Goal: Task Accomplishment & Management: Use online tool/utility

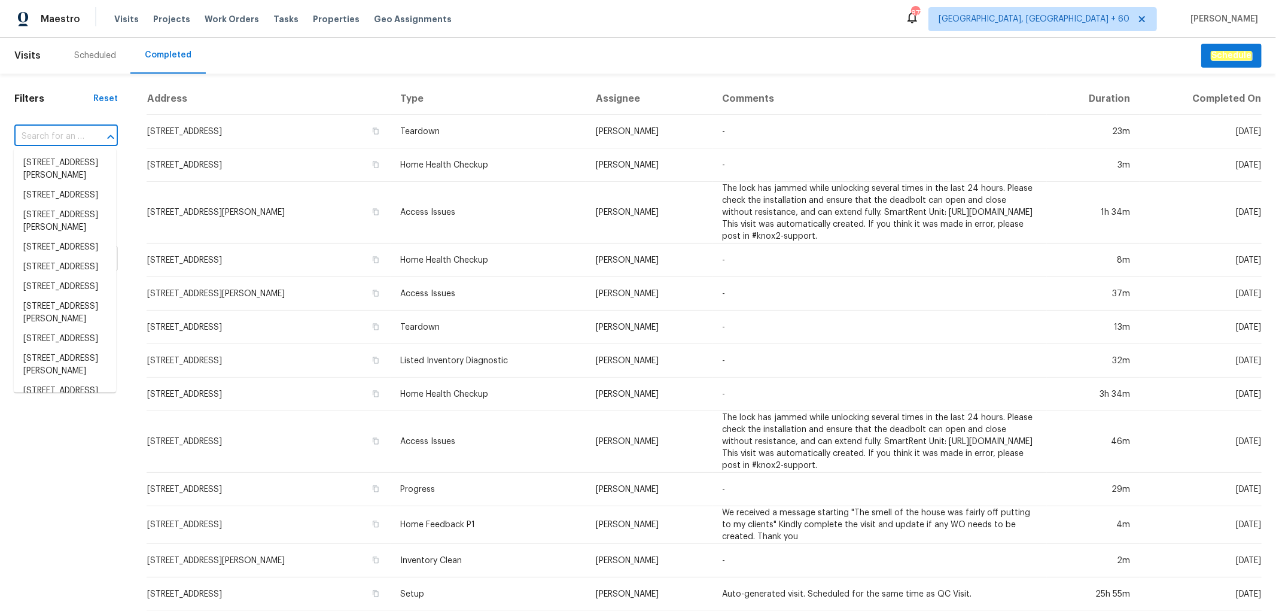
click at [55, 130] on input "text" at bounding box center [49, 136] width 70 height 19
paste input "[STREET_ADDRESS]"
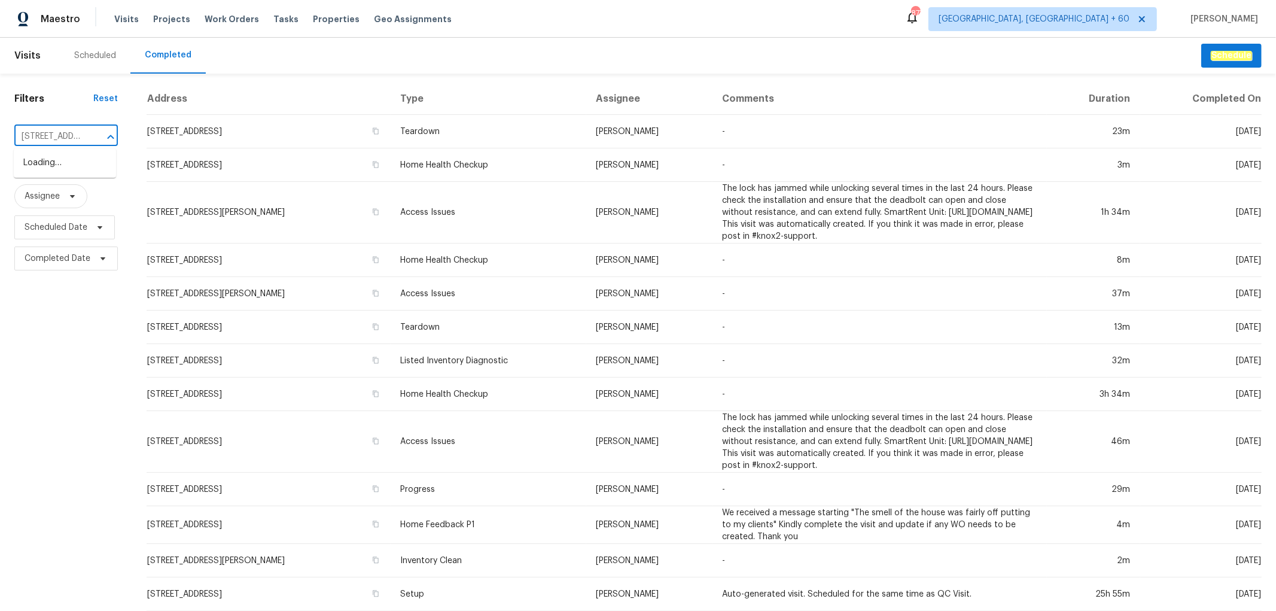
scroll to position [0, 103]
type input "[STREET_ADDRESS]"
click at [80, 133] on input "text" at bounding box center [49, 136] width 70 height 19
paste input "[STREET_ADDRESS]"
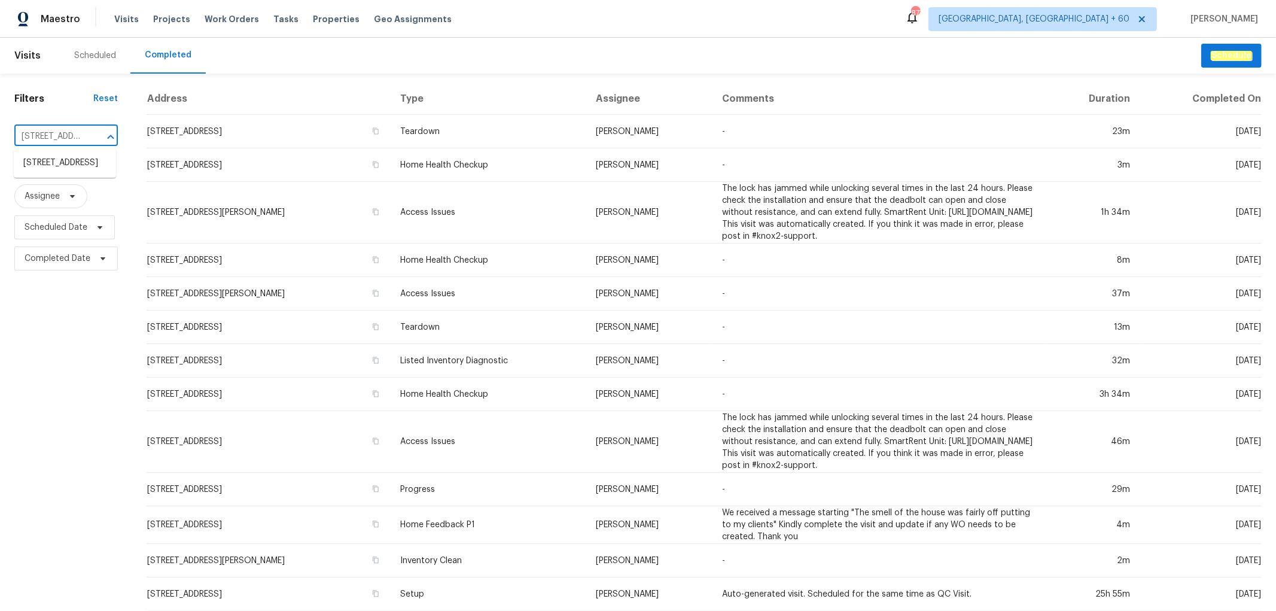
scroll to position [0, 103]
type input "[STREET_ADDRESS]"
click at [71, 173] on li "[STREET_ADDRESS]" at bounding box center [65, 163] width 102 height 20
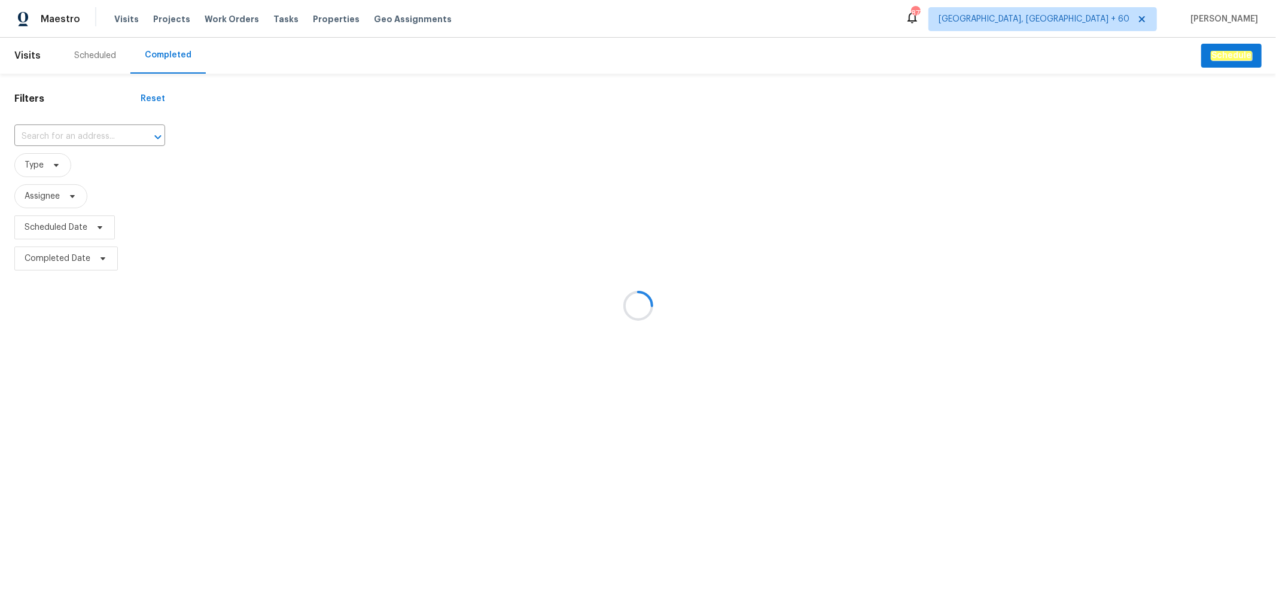
type input "[STREET_ADDRESS]"
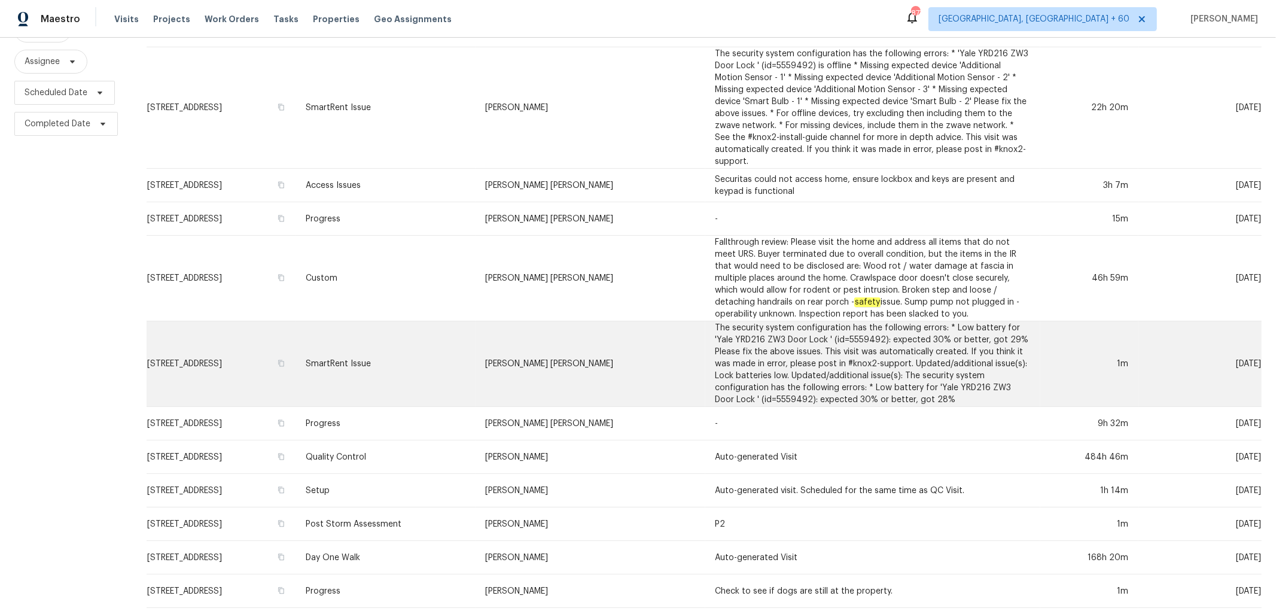
scroll to position [184, 0]
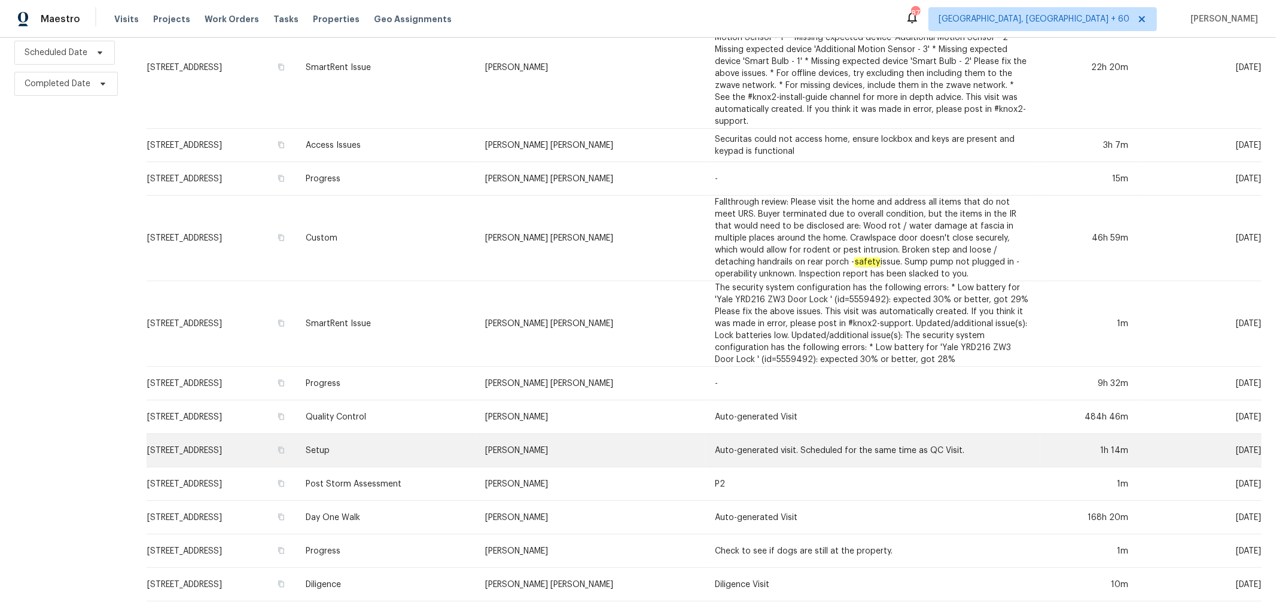
click at [437, 441] on td "Setup" at bounding box center [385, 450] width 179 height 33
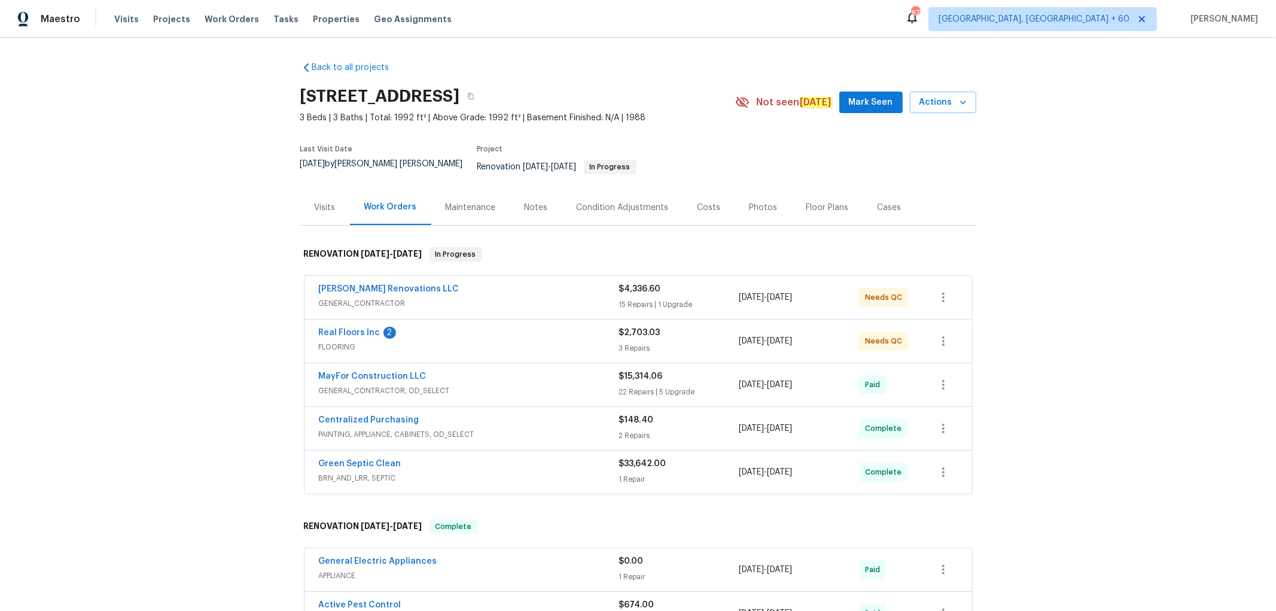
click at [749, 202] on div "Photos" at bounding box center [763, 208] width 28 height 12
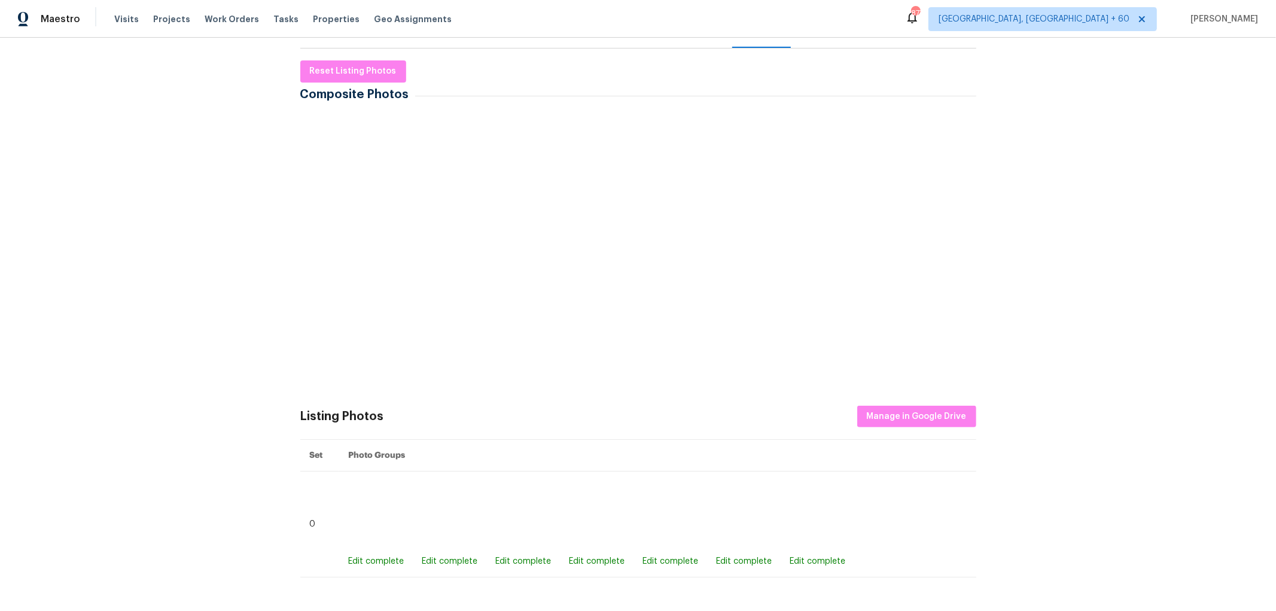
scroll to position [266, 0]
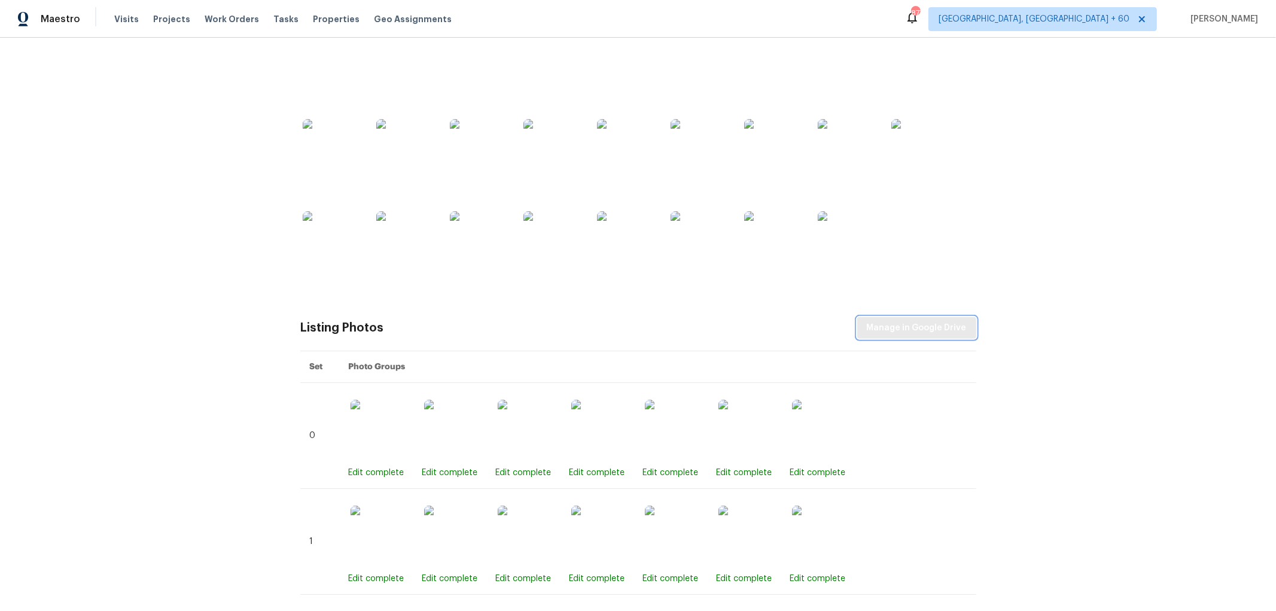
click at [897, 321] on span "Manage in Google Drive" at bounding box center [917, 328] width 100 height 15
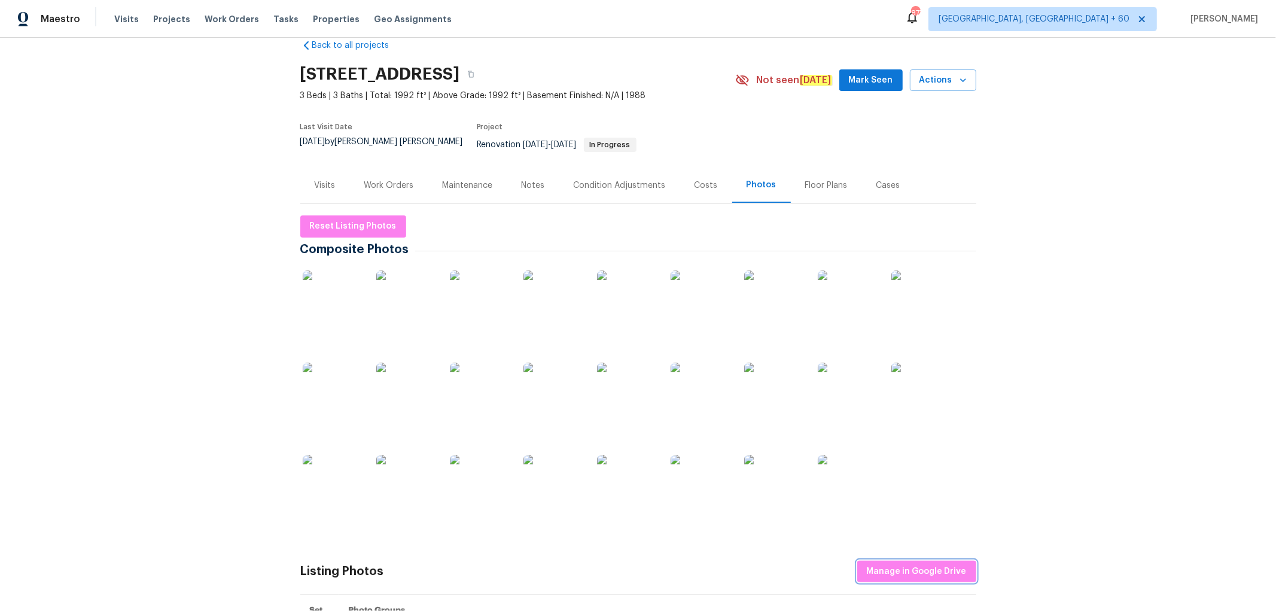
scroll to position [0, 0]
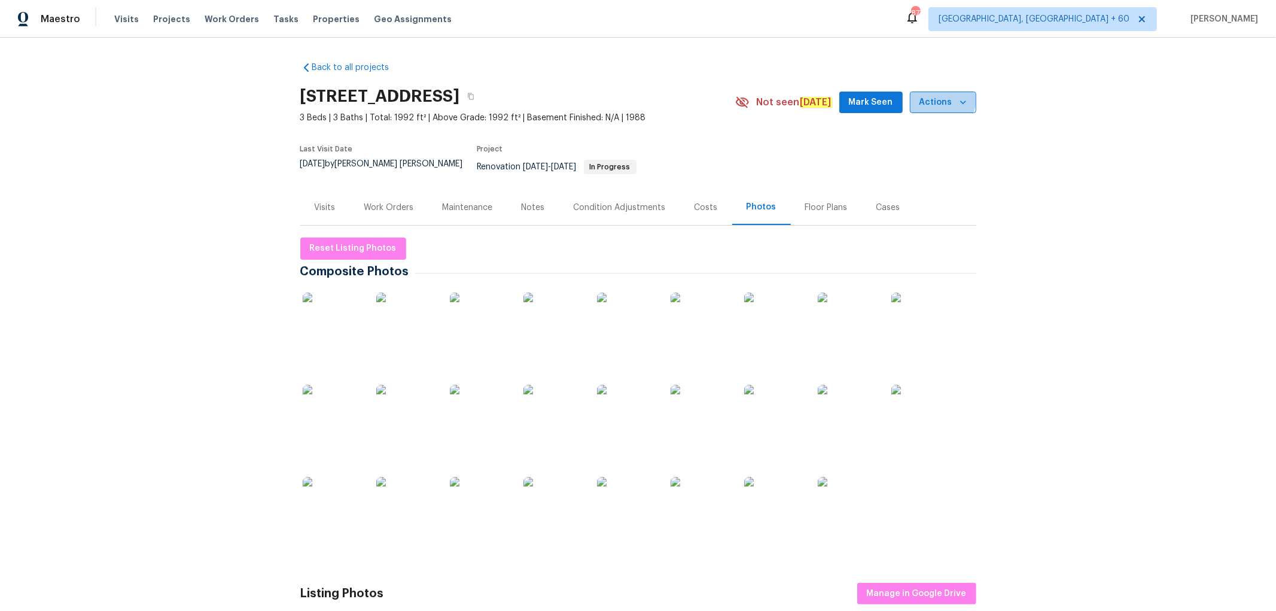
click at [935, 99] on span "Actions" at bounding box center [942, 102] width 47 height 15
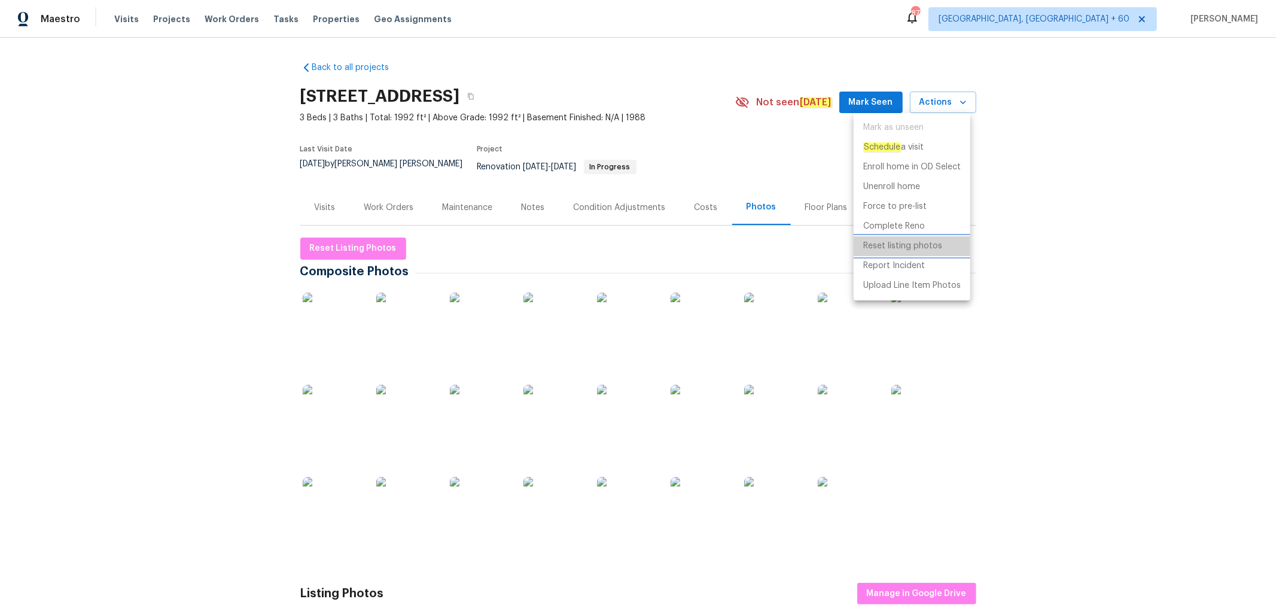
click at [912, 242] on p "Reset listing photos" at bounding box center [902, 246] width 79 height 13
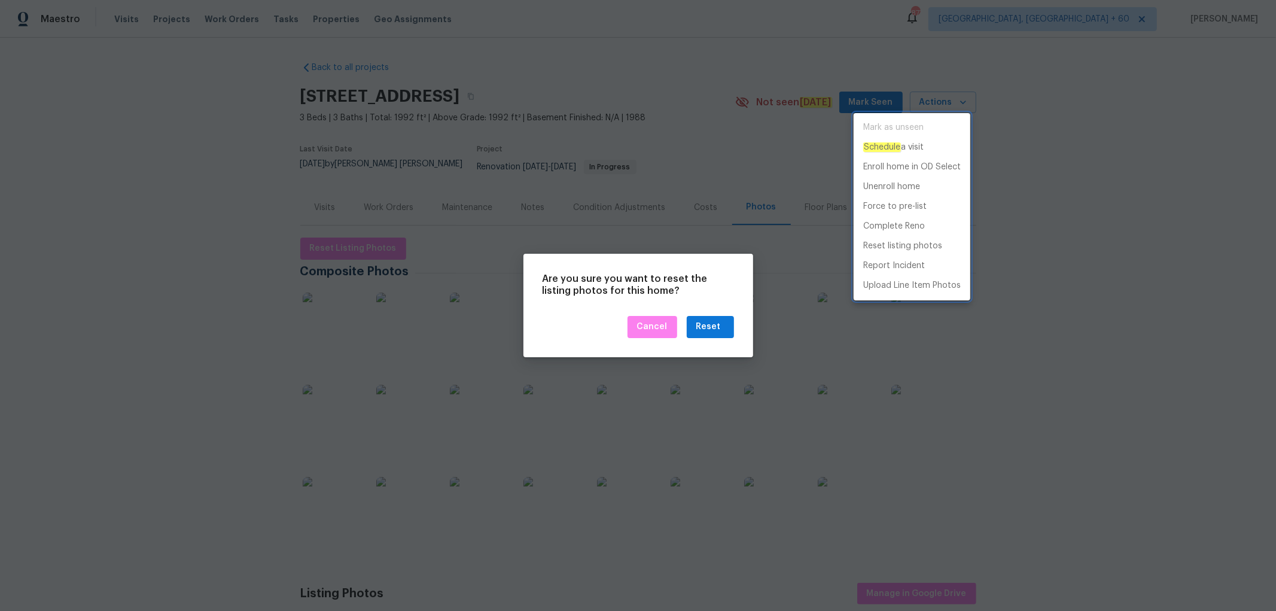
click at [710, 326] on div at bounding box center [638, 305] width 1276 height 611
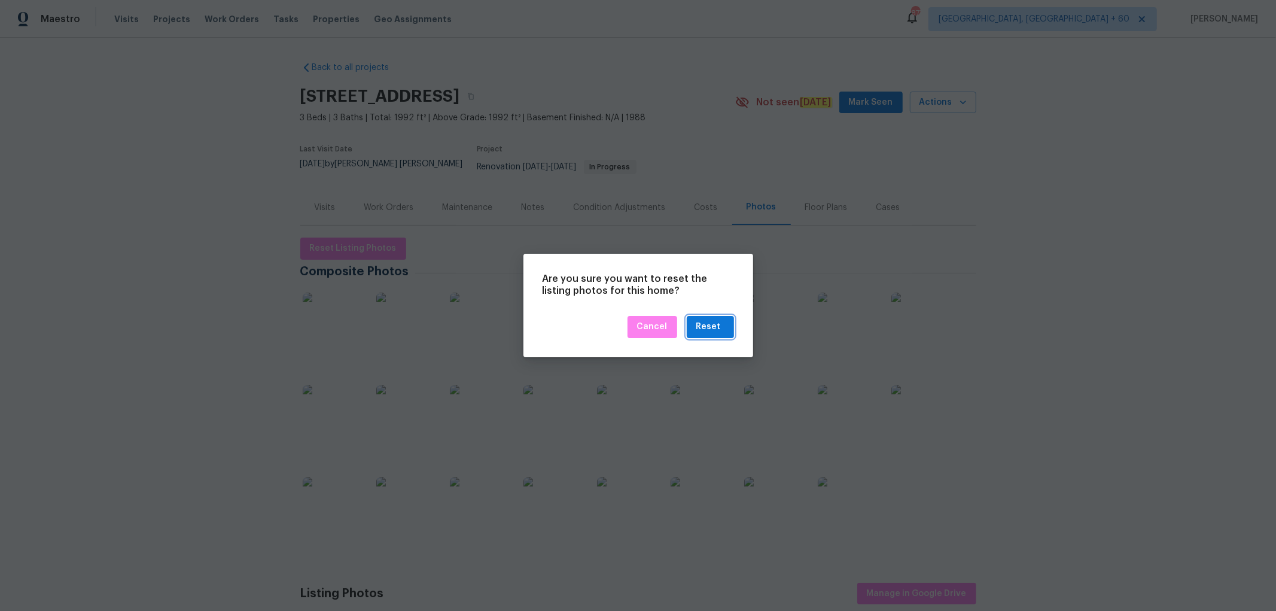
click at [710, 326] on div "Reset" at bounding box center [708, 326] width 25 height 15
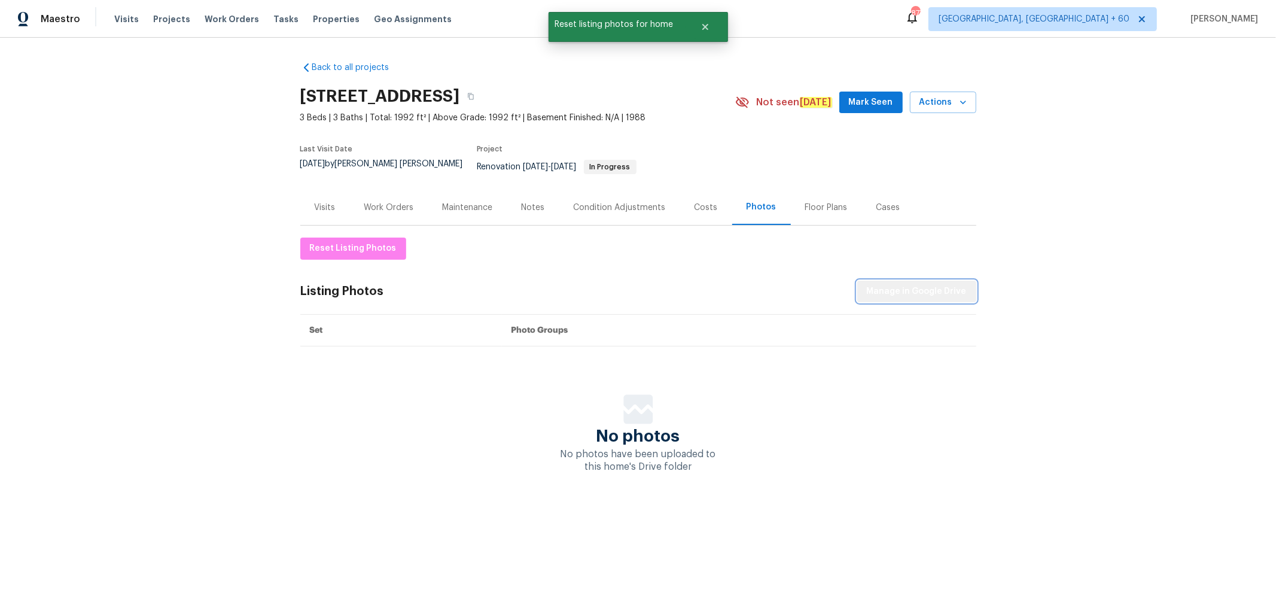
click at [919, 284] on span "Manage in Google Drive" at bounding box center [917, 291] width 100 height 15
